Goal: Information Seeking & Learning: Learn about a topic

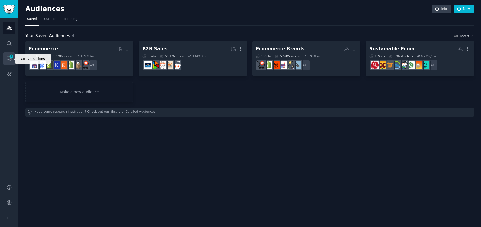
click at [11, 57] on span "1" at bounding box center [11, 57] width 5 height 4
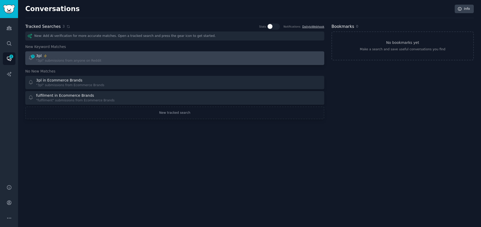
click at [137, 59] on div "1 3pl "3pl" submissions from anyone on Reddit" at bounding box center [99, 58] width 143 height 10
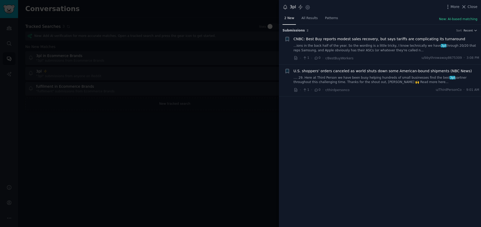
click at [402, 78] on link ".... 29. Here at Third Person we have been busy helping hundreds of small busin…" at bounding box center [387, 80] width 186 height 9
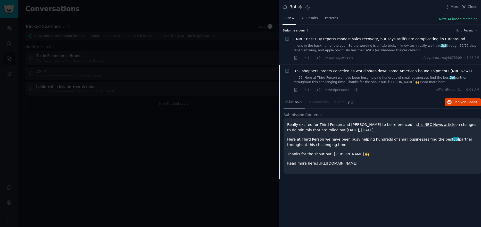
click at [364, 46] on link "...ions in the back half of the year. So the wording is a little tricky, I know…" at bounding box center [387, 48] width 186 height 9
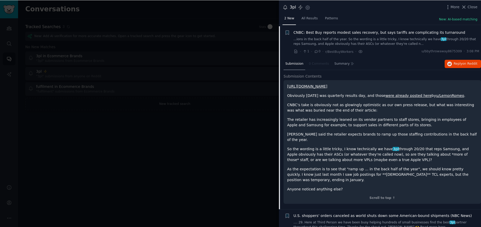
scroll to position [8, 0]
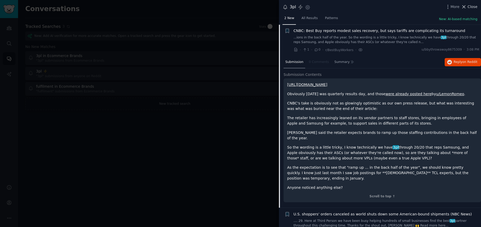
click at [473, 7] on span "Close" at bounding box center [473, 6] width 10 height 5
